Goal: Task Accomplishment & Management: Complete application form

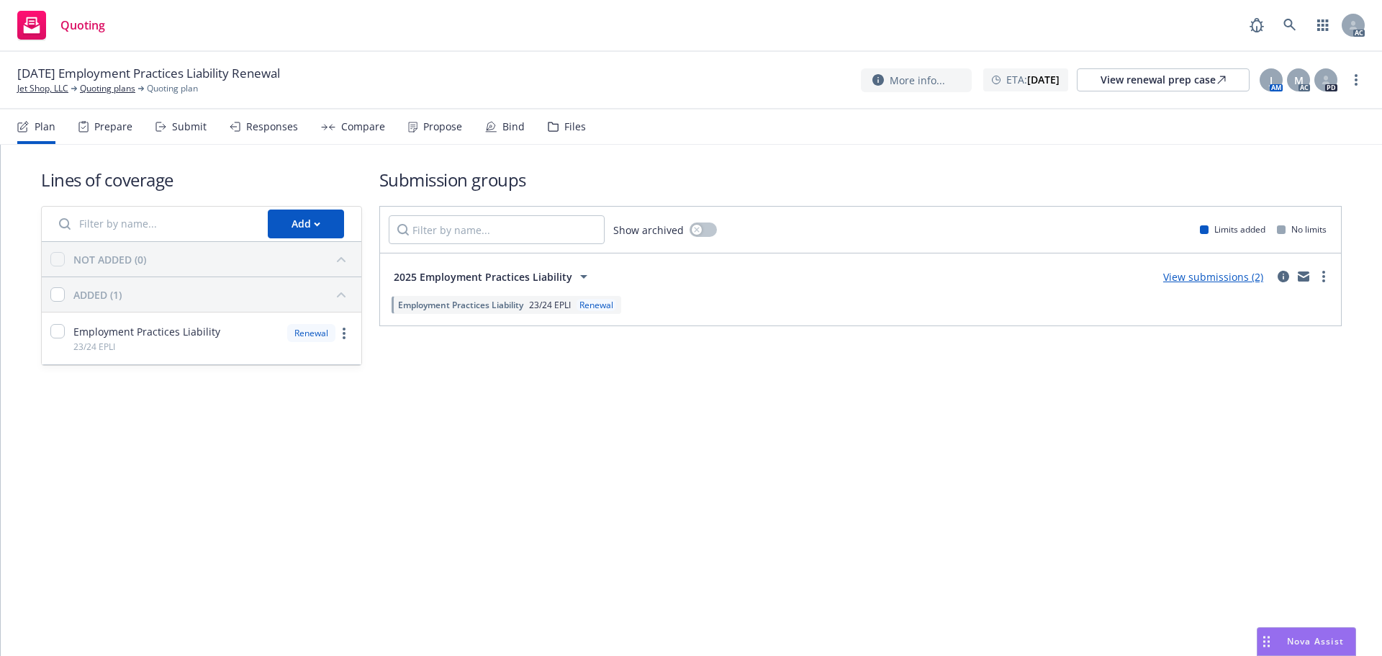
click at [176, 124] on div "Submit" at bounding box center [189, 127] width 35 height 12
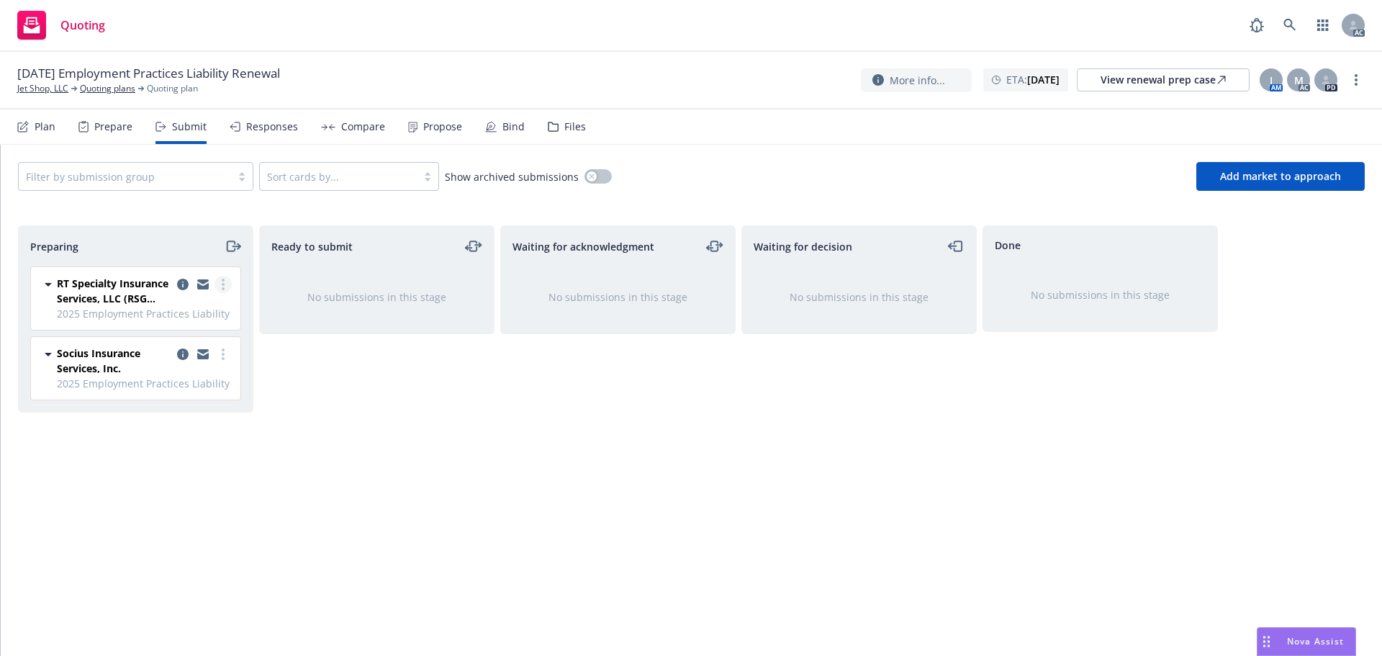
click at [222, 278] on icon "more" at bounding box center [223, 284] width 3 height 12
click at [196, 344] on span "Log acknowledgement" at bounding box center [158, 342] width 142 height 14
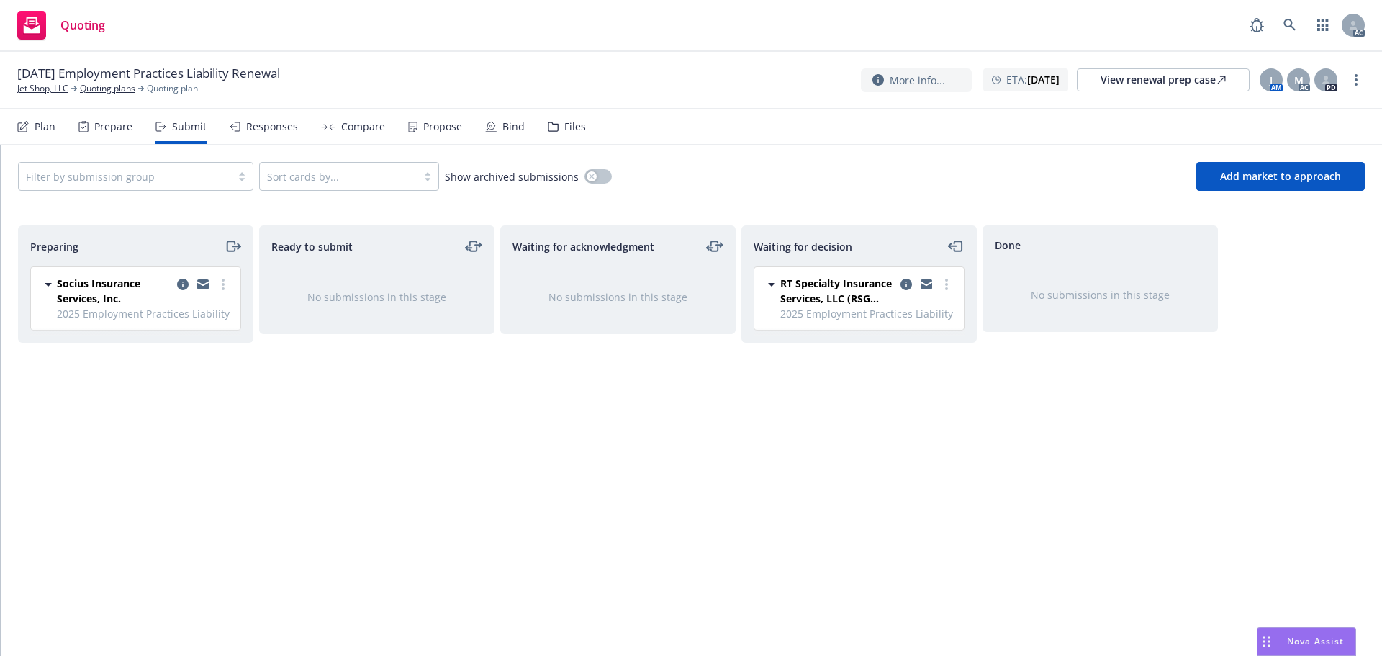
click at [232, 282] on div "Socius Insurance Services, Inc. 2025 Employment Practices Liability [DATE] 11:0…" at bounding box center [135, 298] width 209 height 63
click at [222, 286] on icon "more" at bounding box center [223, 284] width 3 height 12
click at [186, 340] on span "Log acknowledgement" at bounding box center [158, 342] width 142 height 14
